Goal: Navigation & Orientation: Find specific page/section

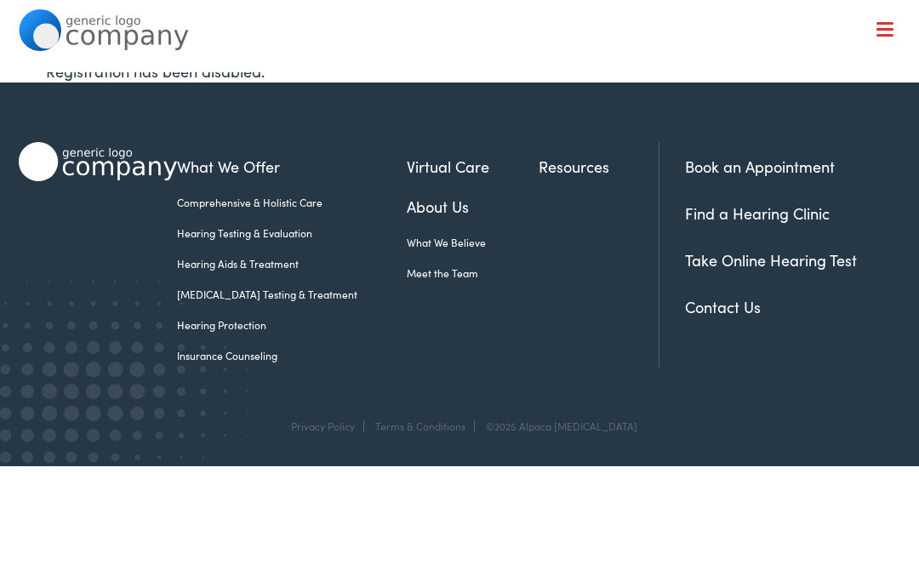
click at [425, 196] on link "About Us" at bounding box center [473, 206] width 132 height 23
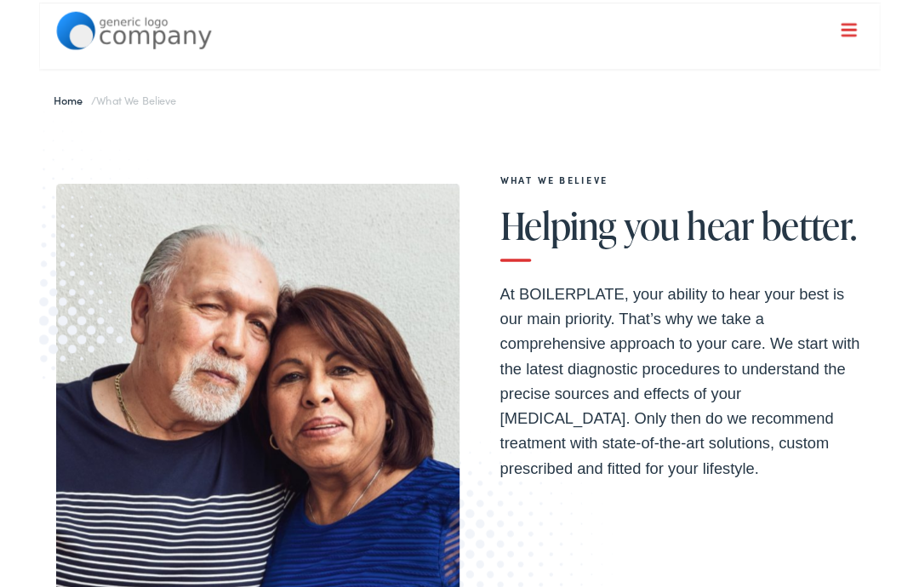
scroll to position [12, 0]
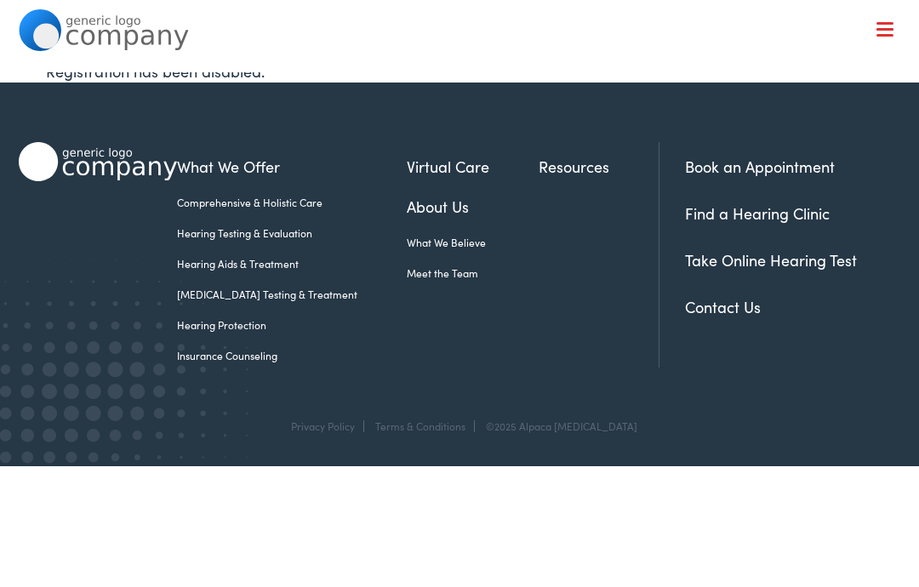
click at [407, 279] on link "Meet the Team" at bounding box center [473, 272] width 132 height 15
